Goal: Check status

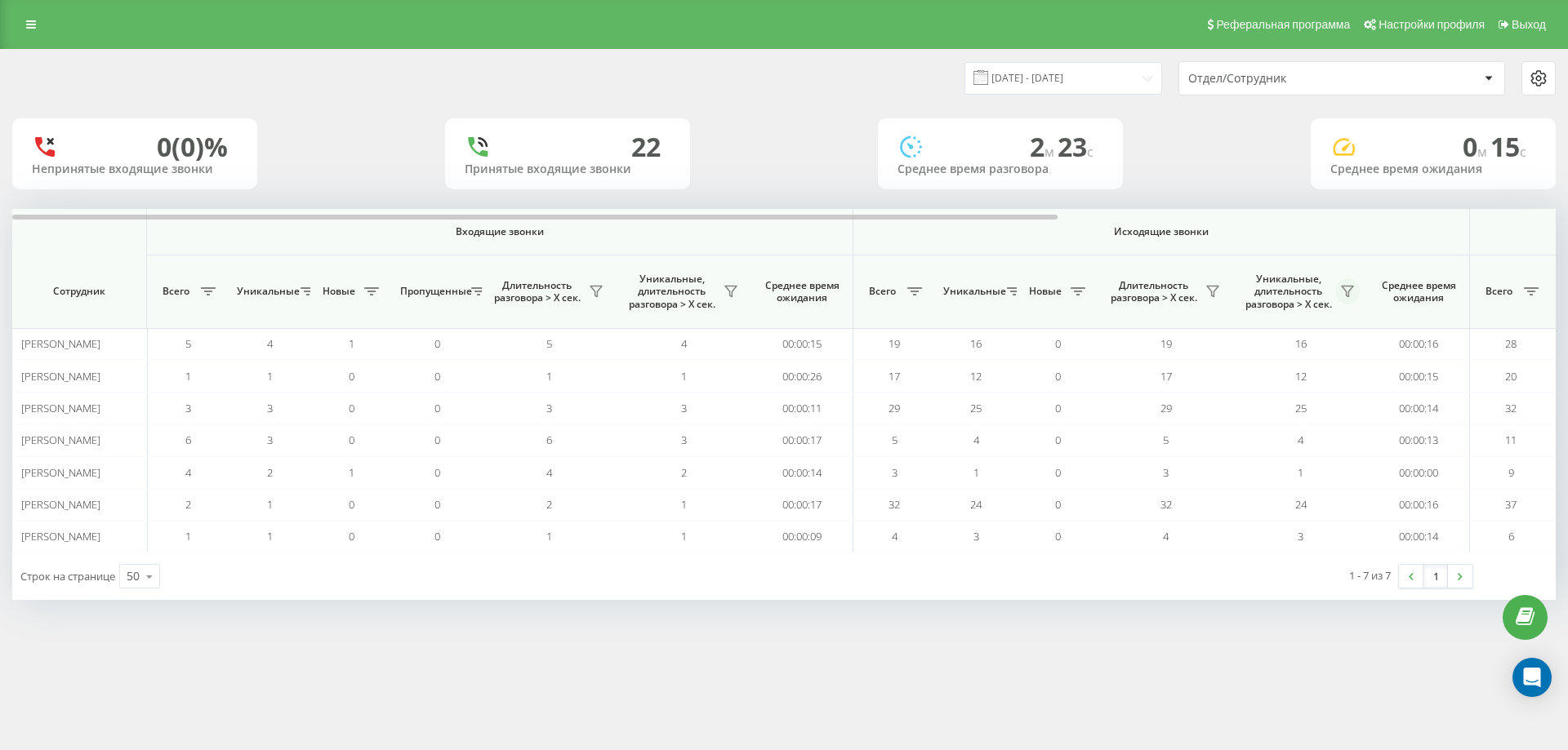
click at [1340, 286] on button at bounding box center [1347, 291] width 25 height 26
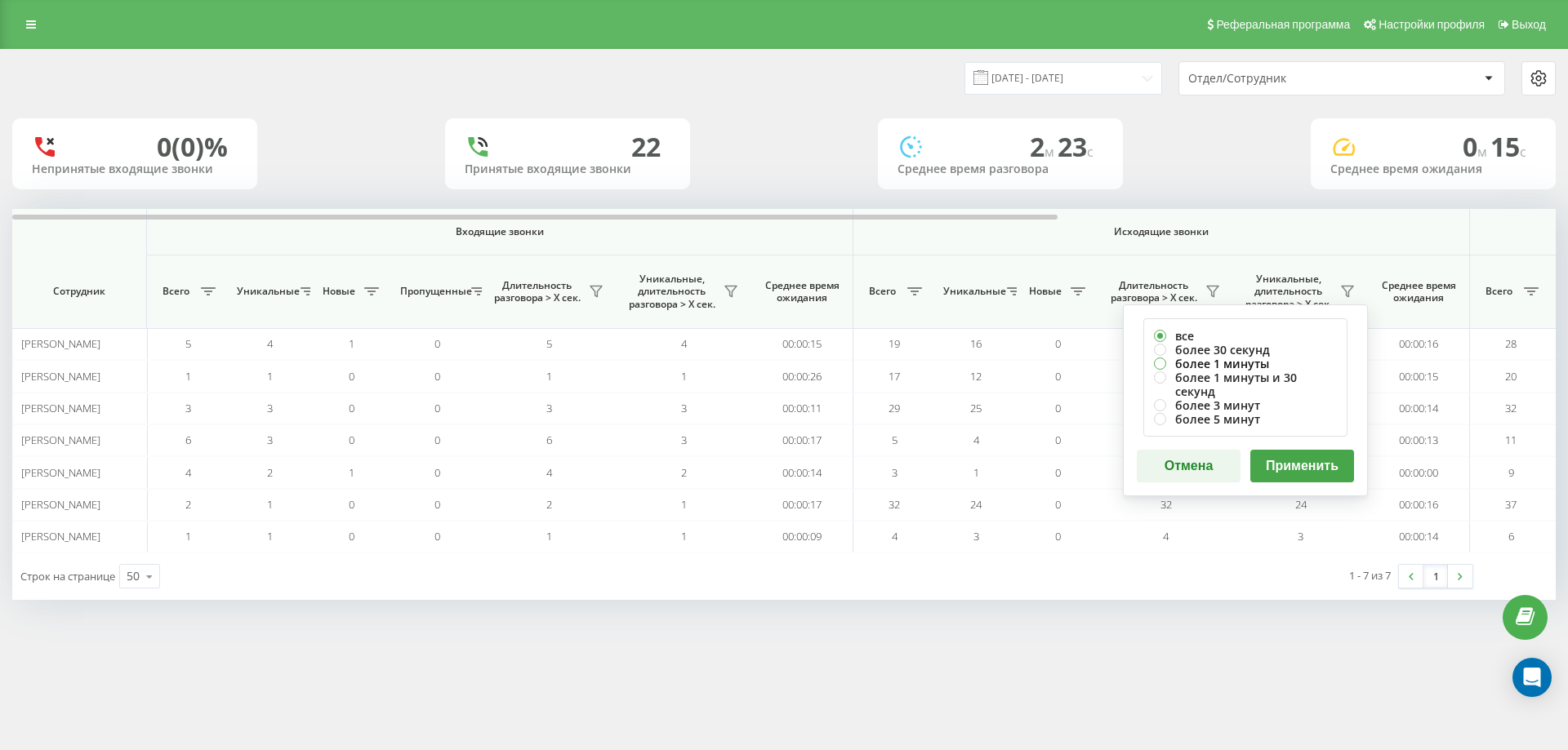
click at [1279, 368] on label "более 1 минуты" at bounding box center [1245, 363] width 183 height 14
radio input "true"
click at [1299, 452] on button "Применить" at bounding box center [1302, 466] width 104 height 33
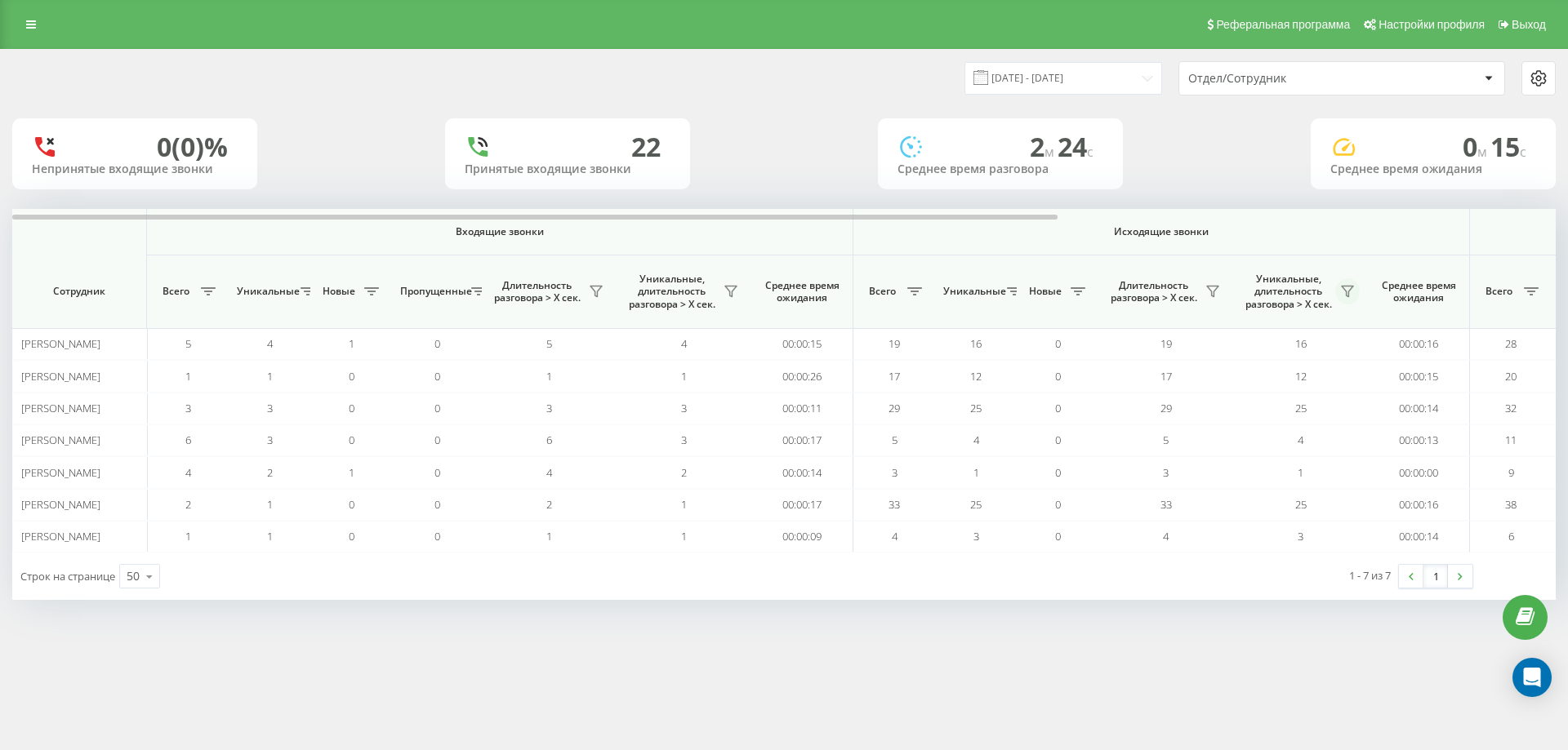
click at [1352, 293] on icon at bounding box center [1348, 291] width 13 height 13
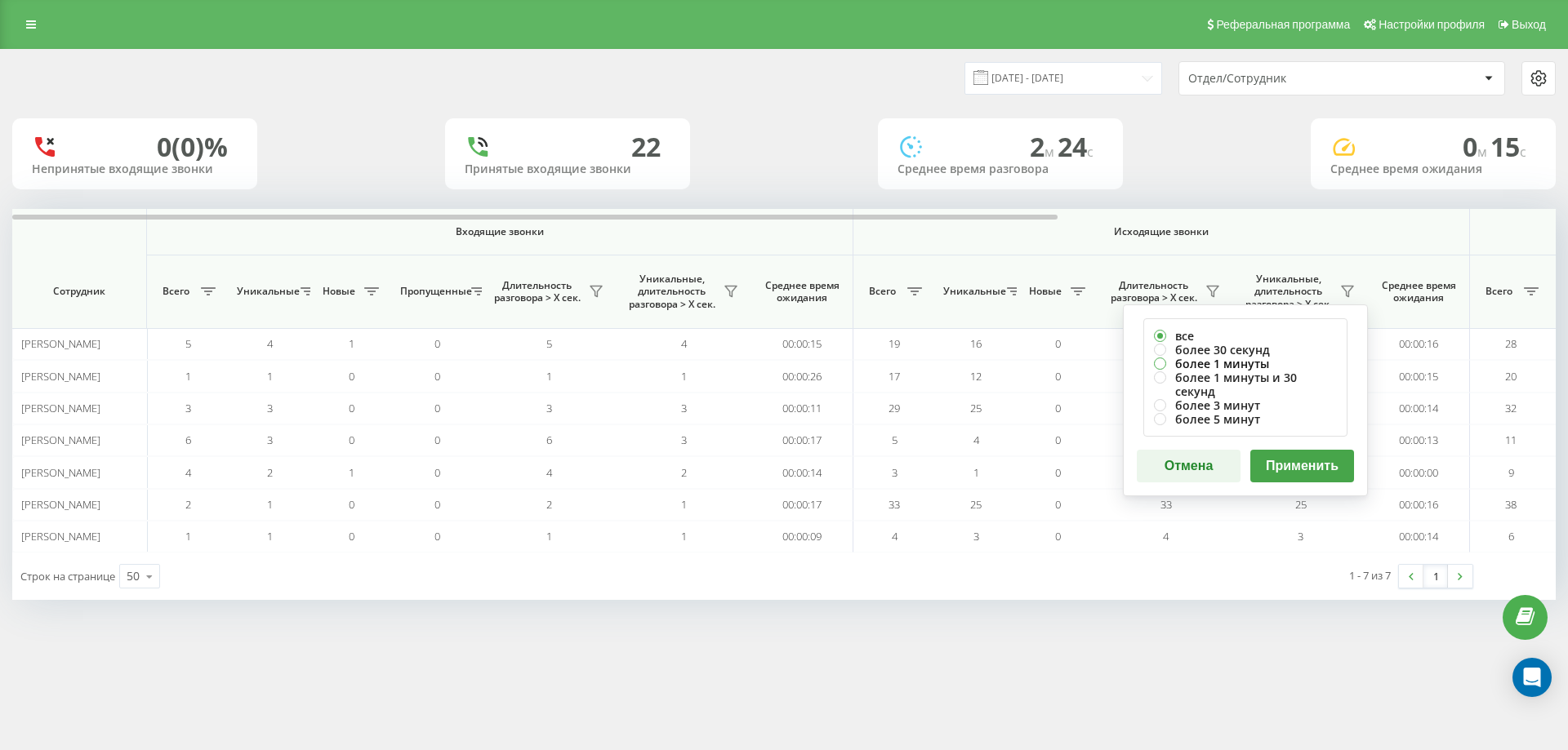
click at [1236, 367] on label "более 1 минуты" at bounding box center [1245, 363] width 183 height 14
radio input "true"
click at [1289, 450] on button "Применить" at bounding box center [1302, 466] width 104 height 33
